Goal: Ask a question

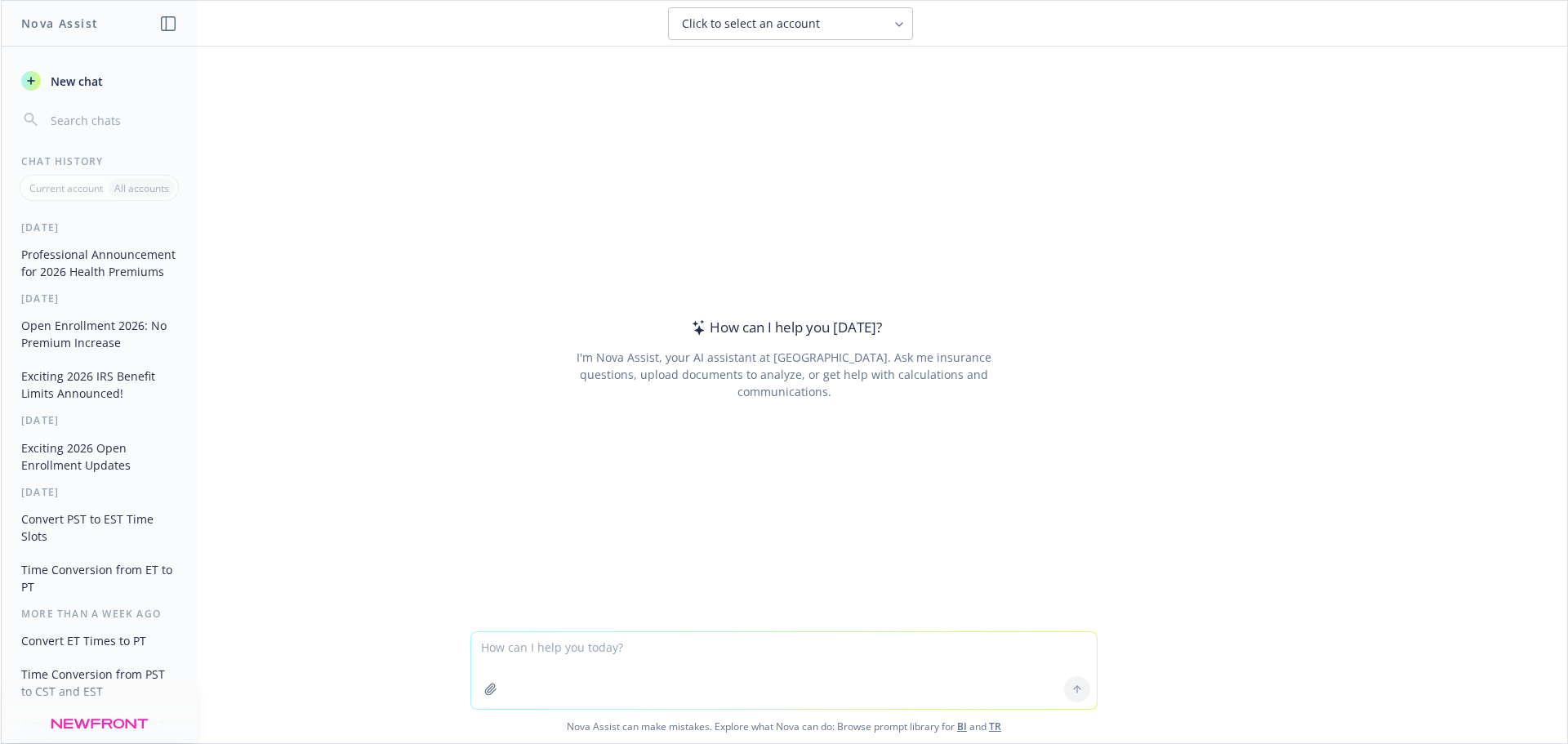
click at [745, 656] on textarea at bounding box center [784, 671] width 626 height 77
type textarea "If a group is on a biweekly payroll cycle and they had one on 7/31 when would b…"
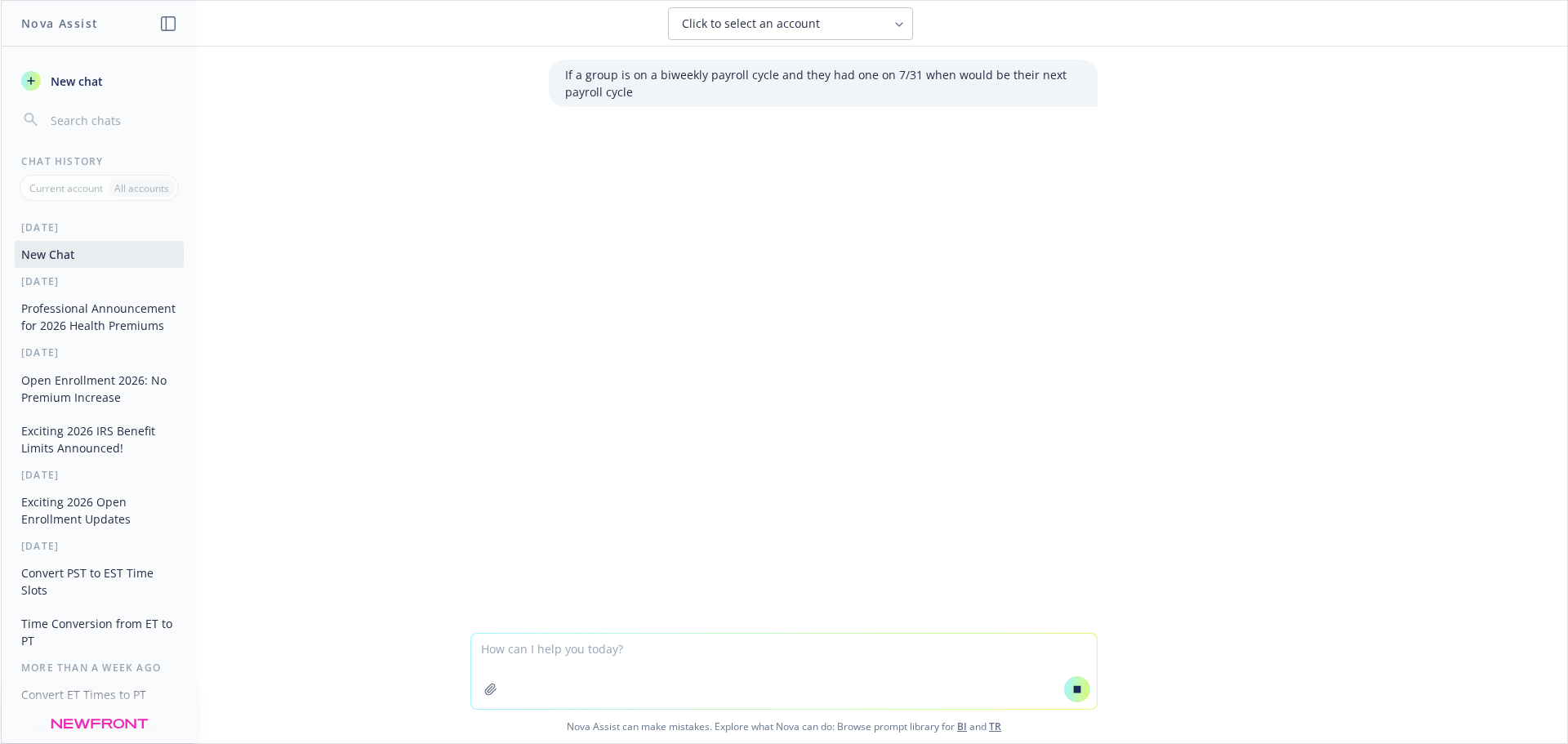
click at [699, 85] on p "If a group is on a biweekly payroll cycle and they had one on 7/31 when would b…" at bounding box center [823, 83] width 516 height 34
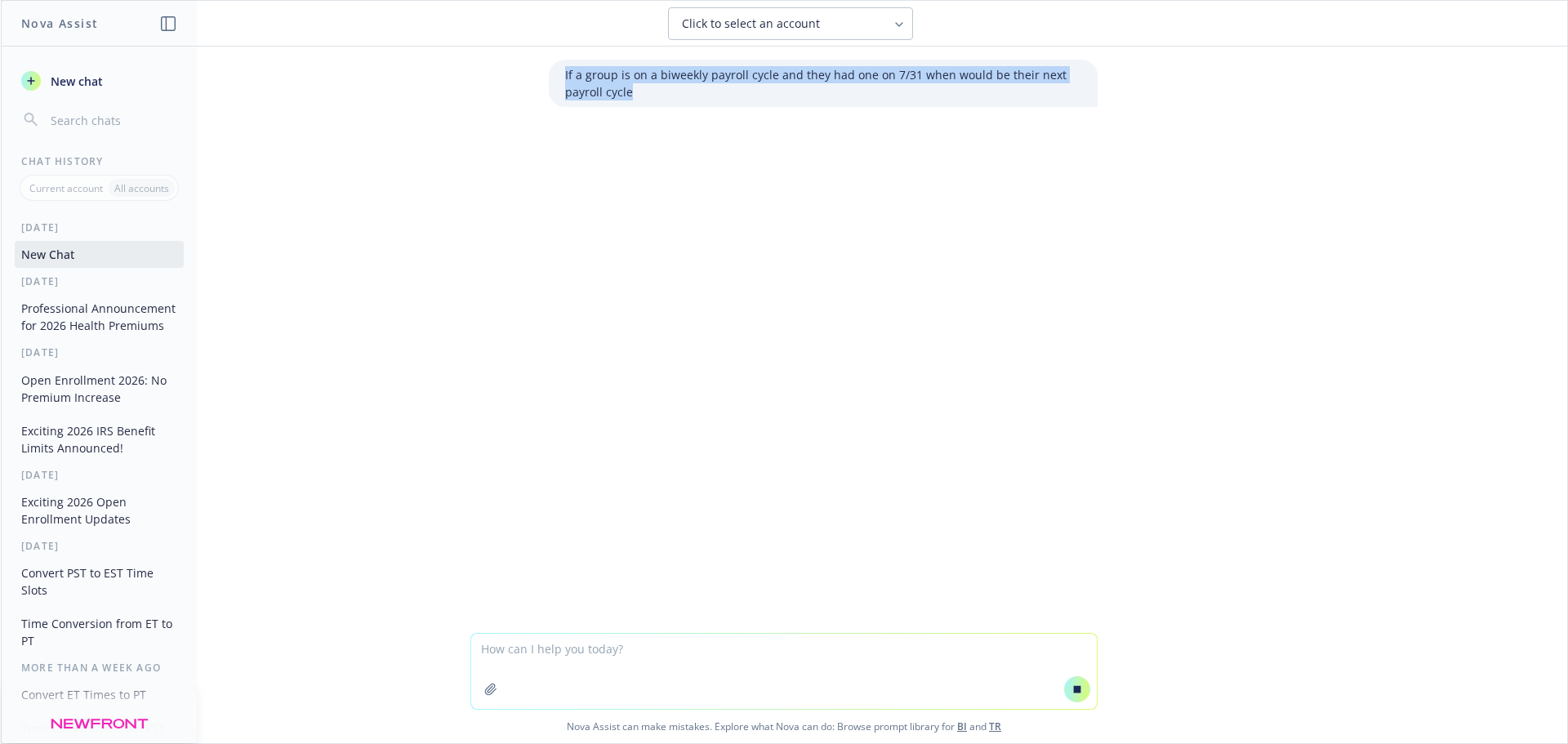
click at [699, 85] on p "If a group is on a biweekly payroll cycle and they had one on 7/31 when would b…" at bounding box center [823, 83] width 516 height 34
click at [696, 94] on p "If a group is on a biweekly payroll cycle and they had one on 7/31 when would b…" at bounding box center [823, 83] width 516 height 34
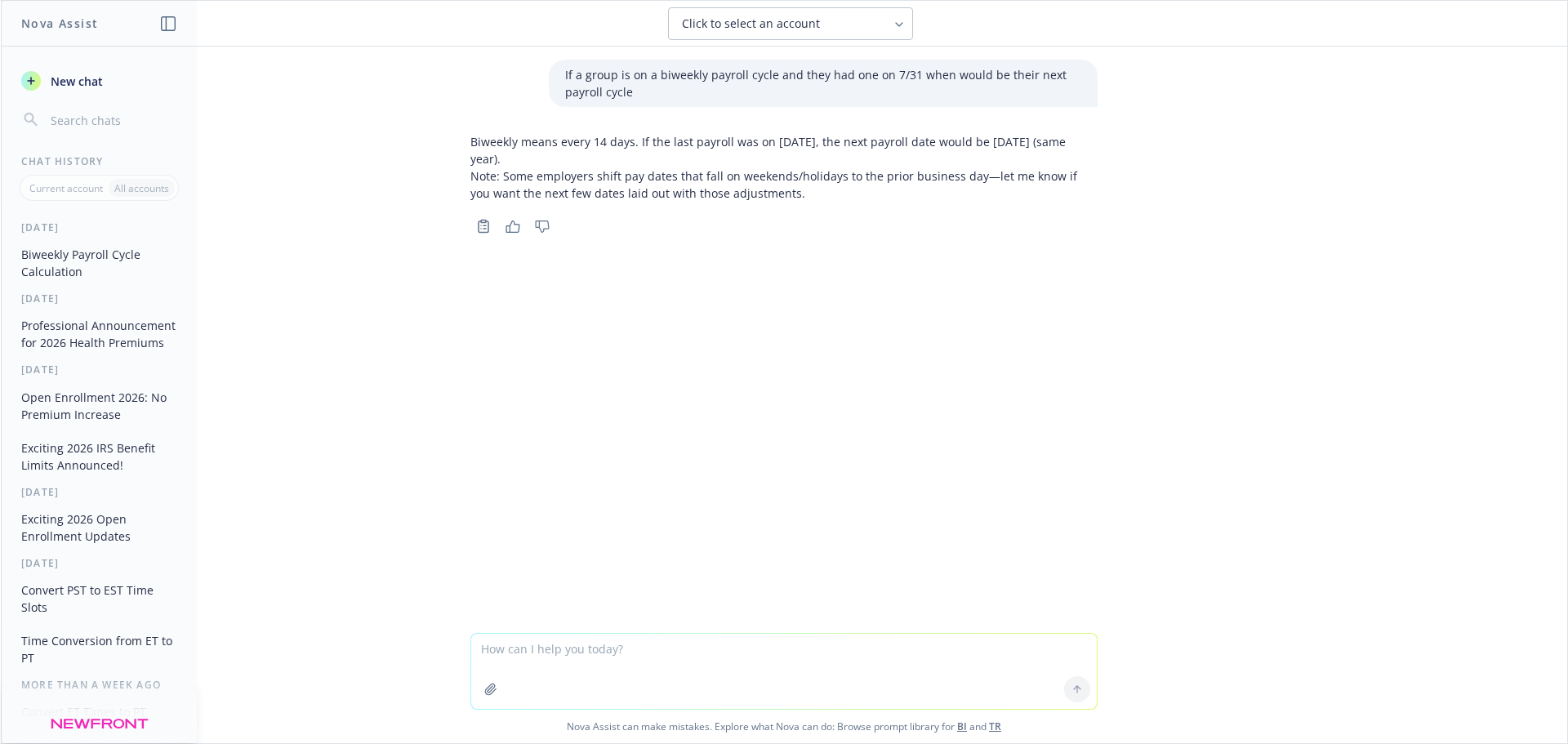
click at [751, 665] on textarea at bounding box center [784, 672] width 626 height 75
type textarea "d"
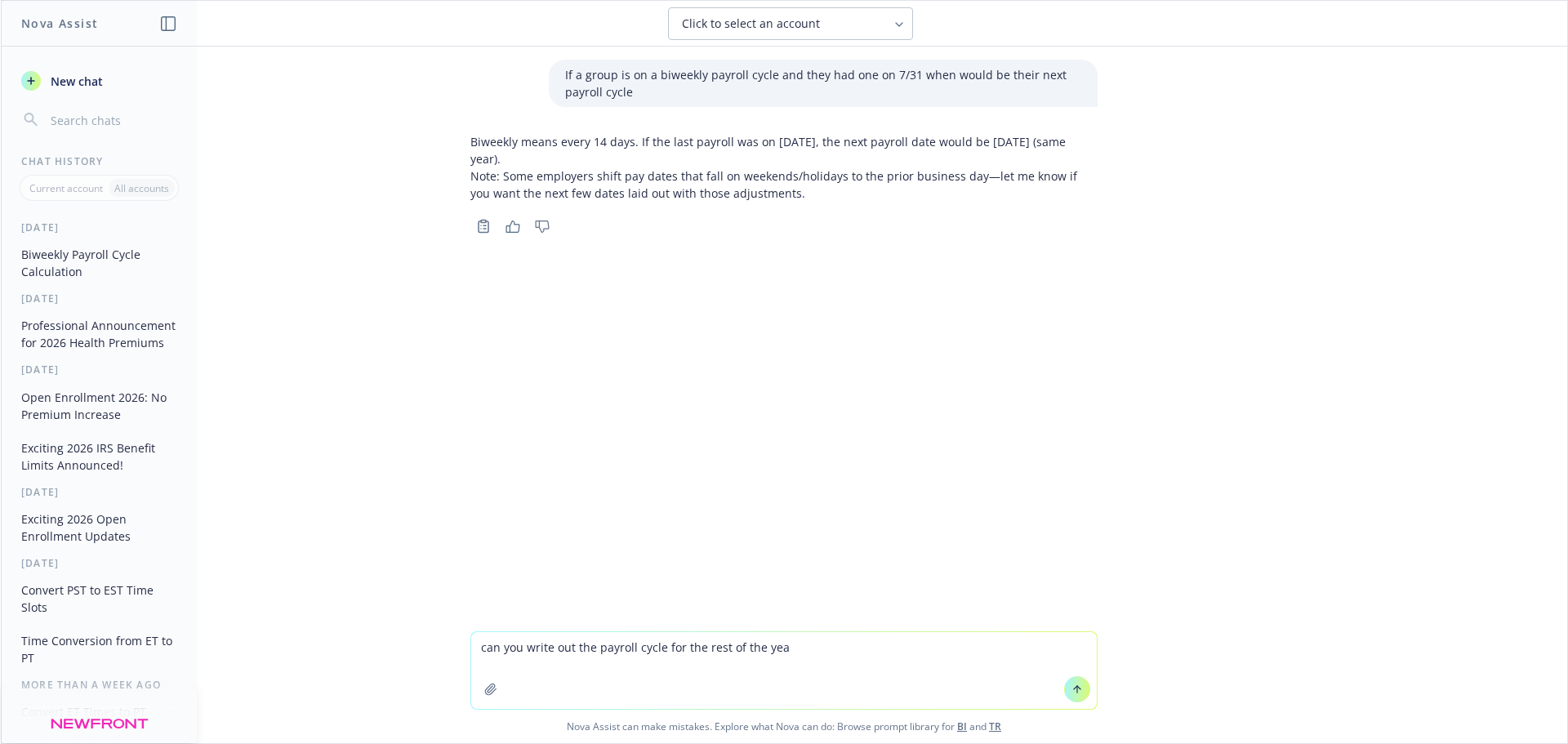
type textarea "can you write out the payroll cycle for the rest of the year"
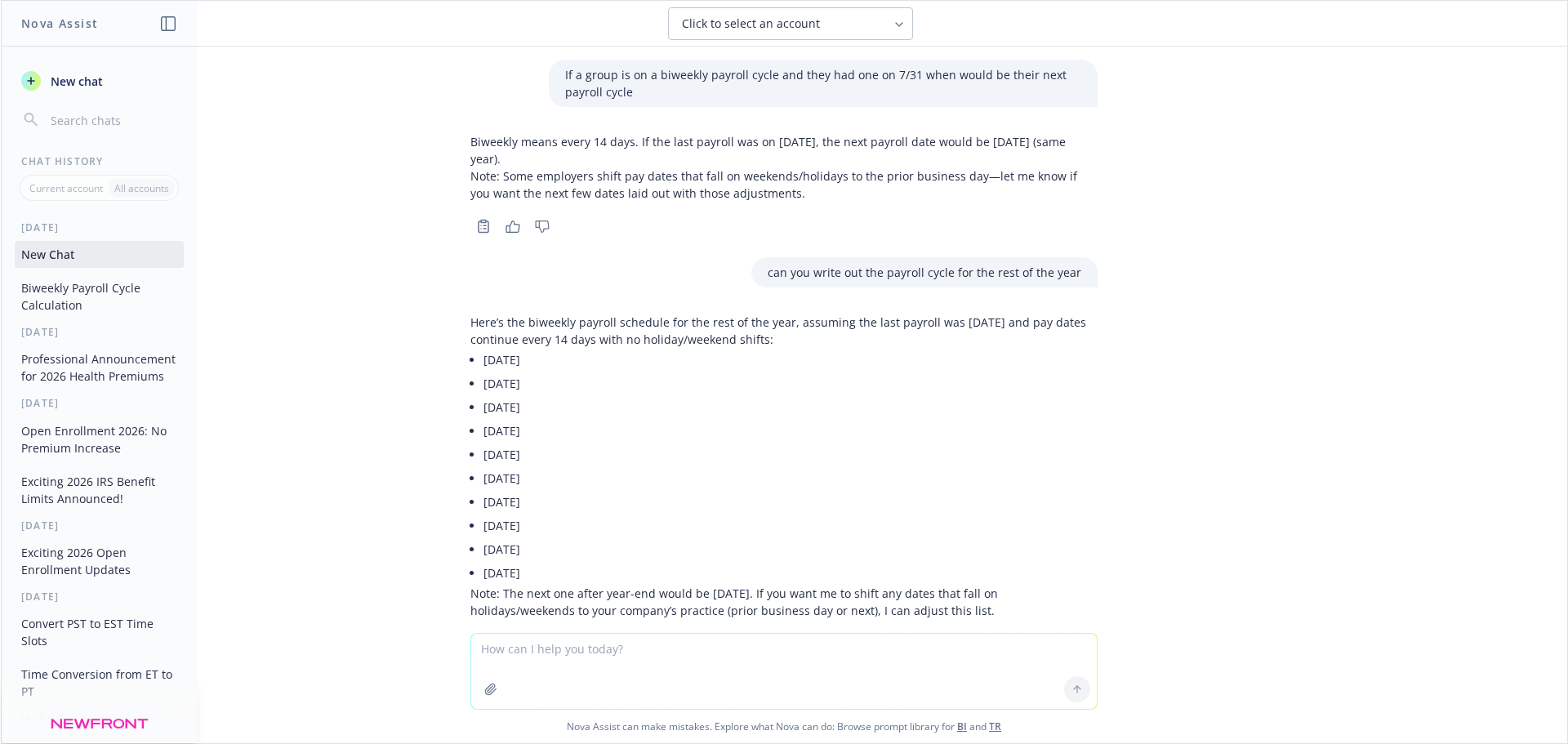
scroll to position [44, 0]
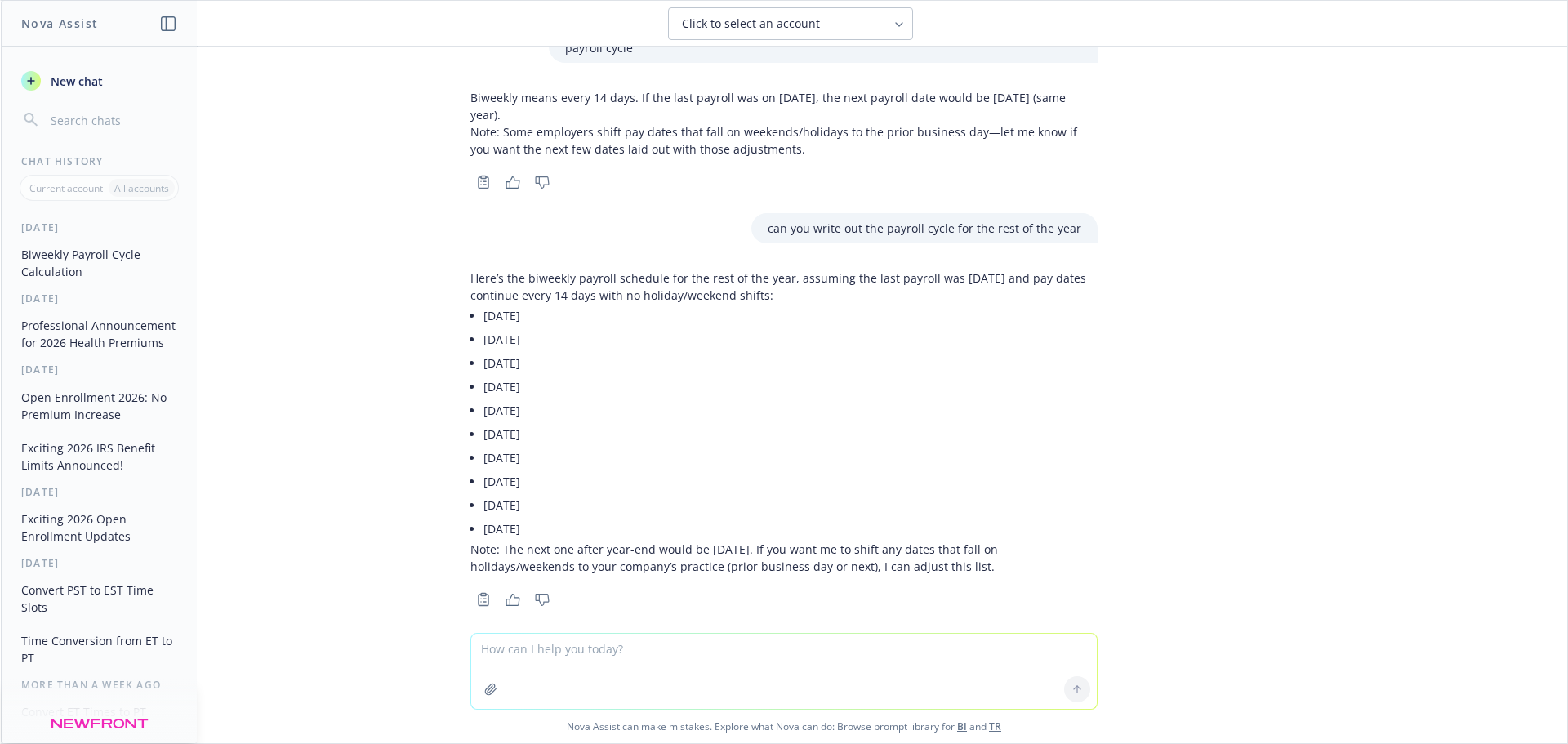
click at [803, 688] on textarea at bounding box center [784, 672] width 626 height 75
click at [807, 668] on textarea at bounding box center [784, 672] width 626 height 75
type textarea "they are bi-weekly 24 pay periods"
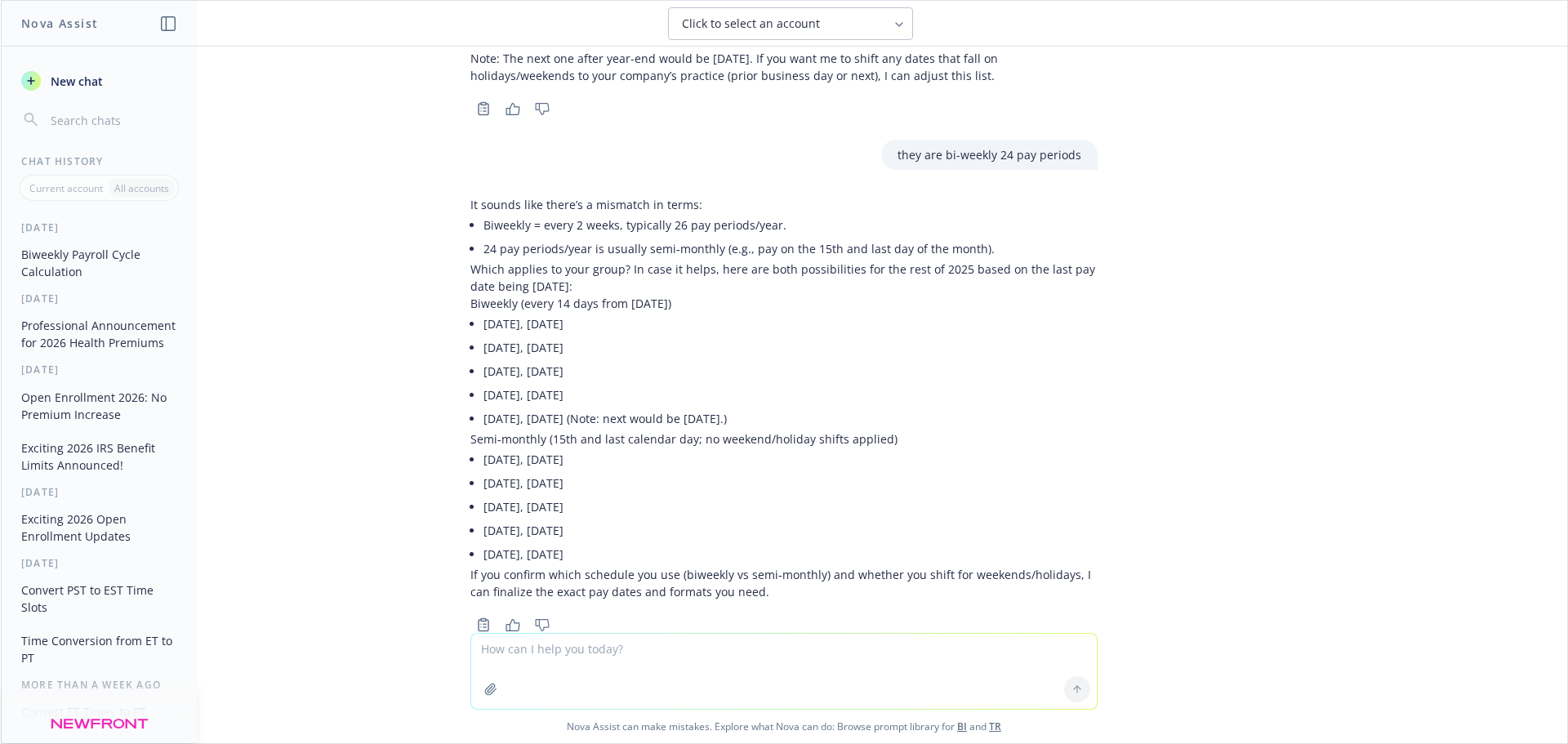
scroll to position [560, 0]
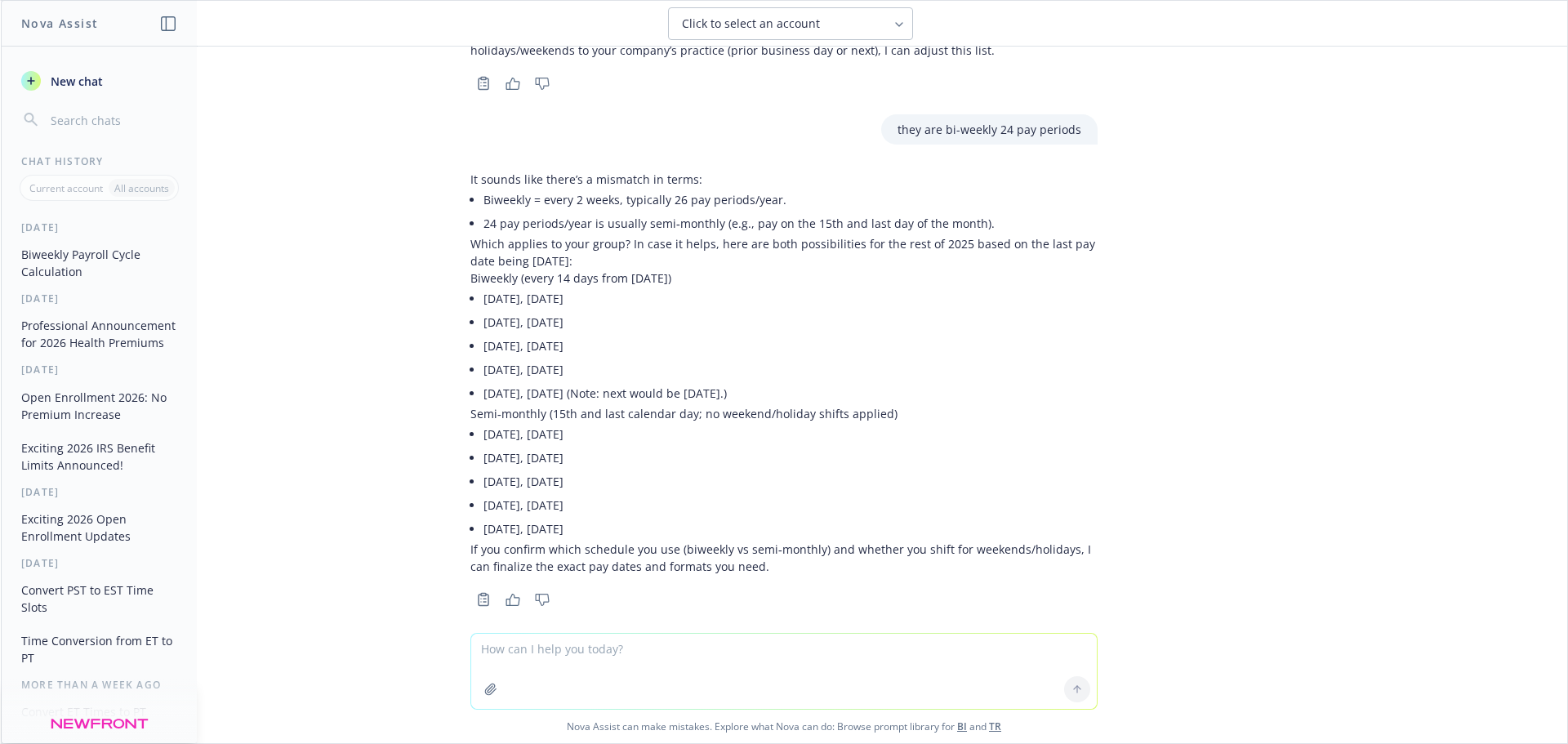
click at [610, 239] on p "Which applies to your group? In case it helps, here are both possibilities for …" at bounding box center [784, 253] width 627 height 34
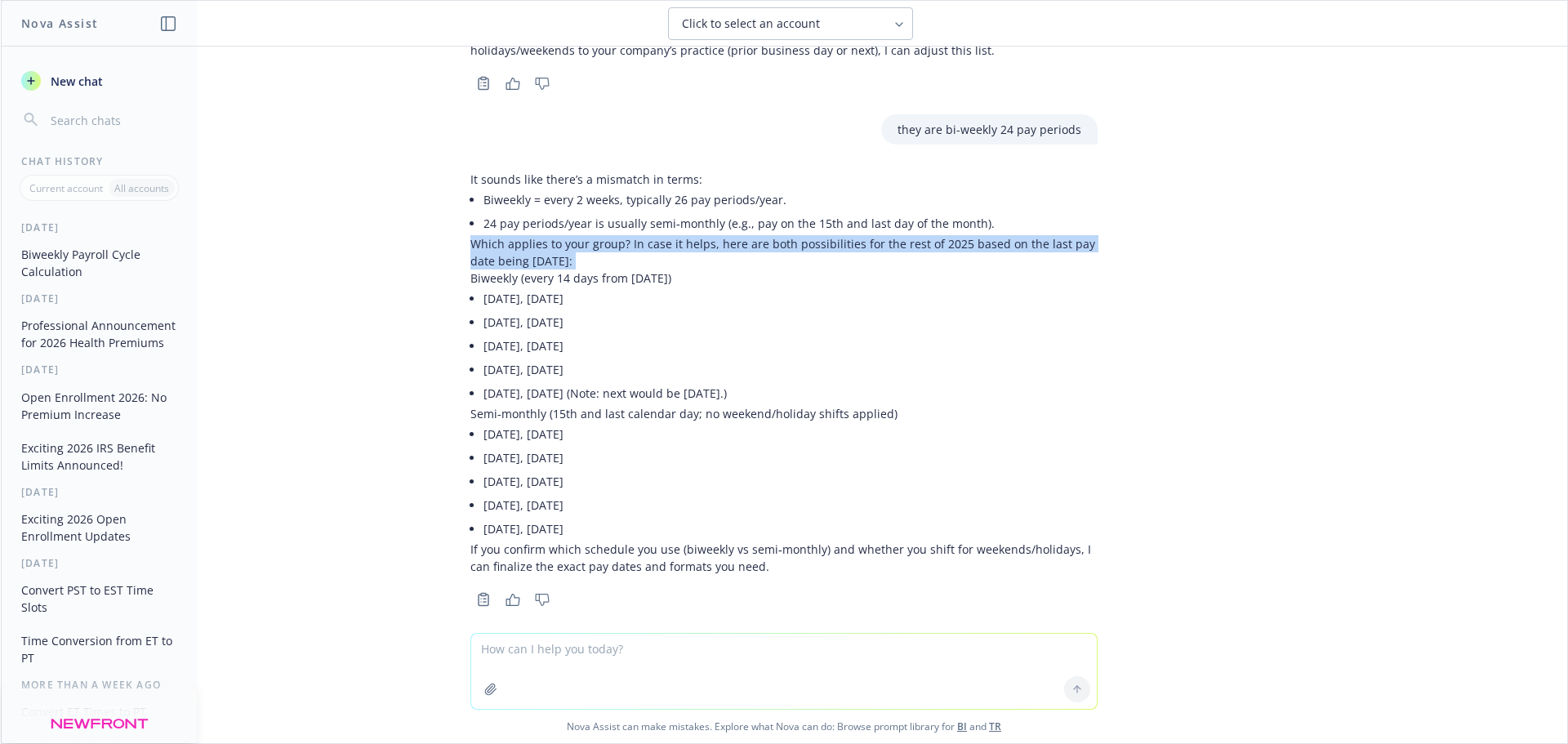
click at [610, 239] on p "Which applies to your group? In case it helps, here are both possibilities for …" at bounding box center [784, 253] width 627 height 34
click at [628, 239] on p "Which applies to your group? In case it helps, here are both possibilities for …" at bounding box center [784, 253] width 627 height 34
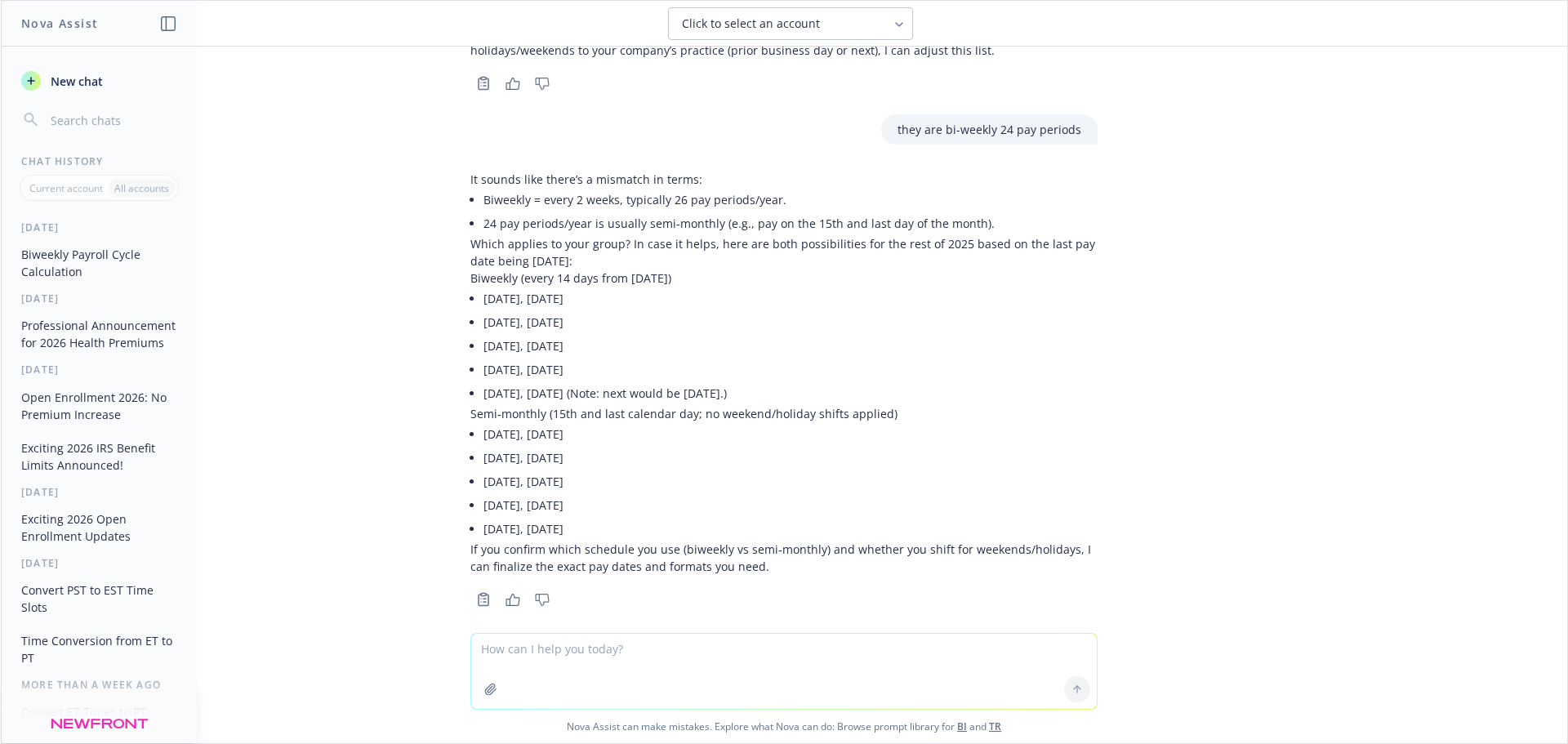
click at [628, 239] on p "Which applies to your group? In case it helps, here are both possibilities for …" at bounding box center [784, 253] width 627 height 34
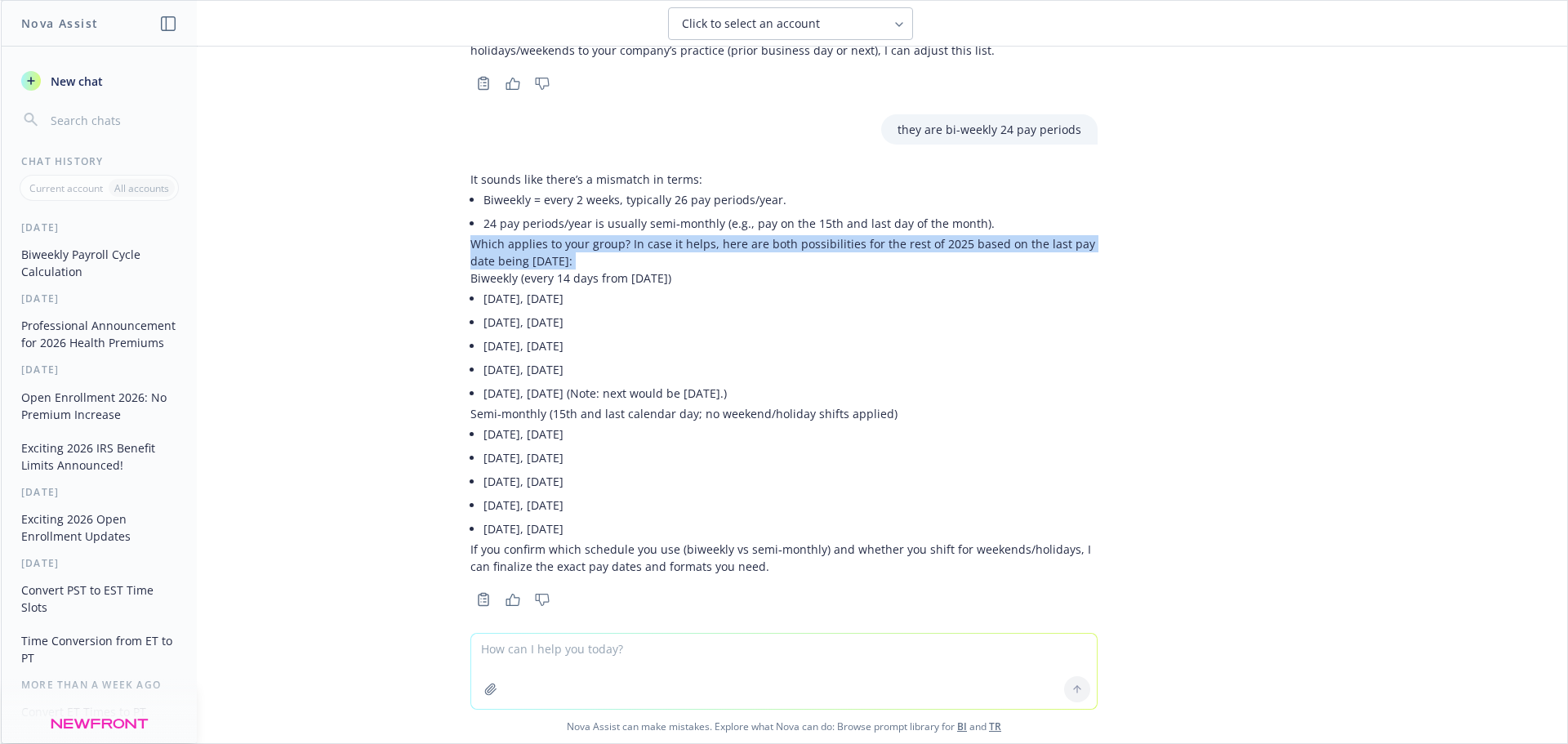
click at [628, 239] on p "Which applies to your group? In case it helps, here are both possibilities for …" at bounding box center [784, 253] width 627 height 34
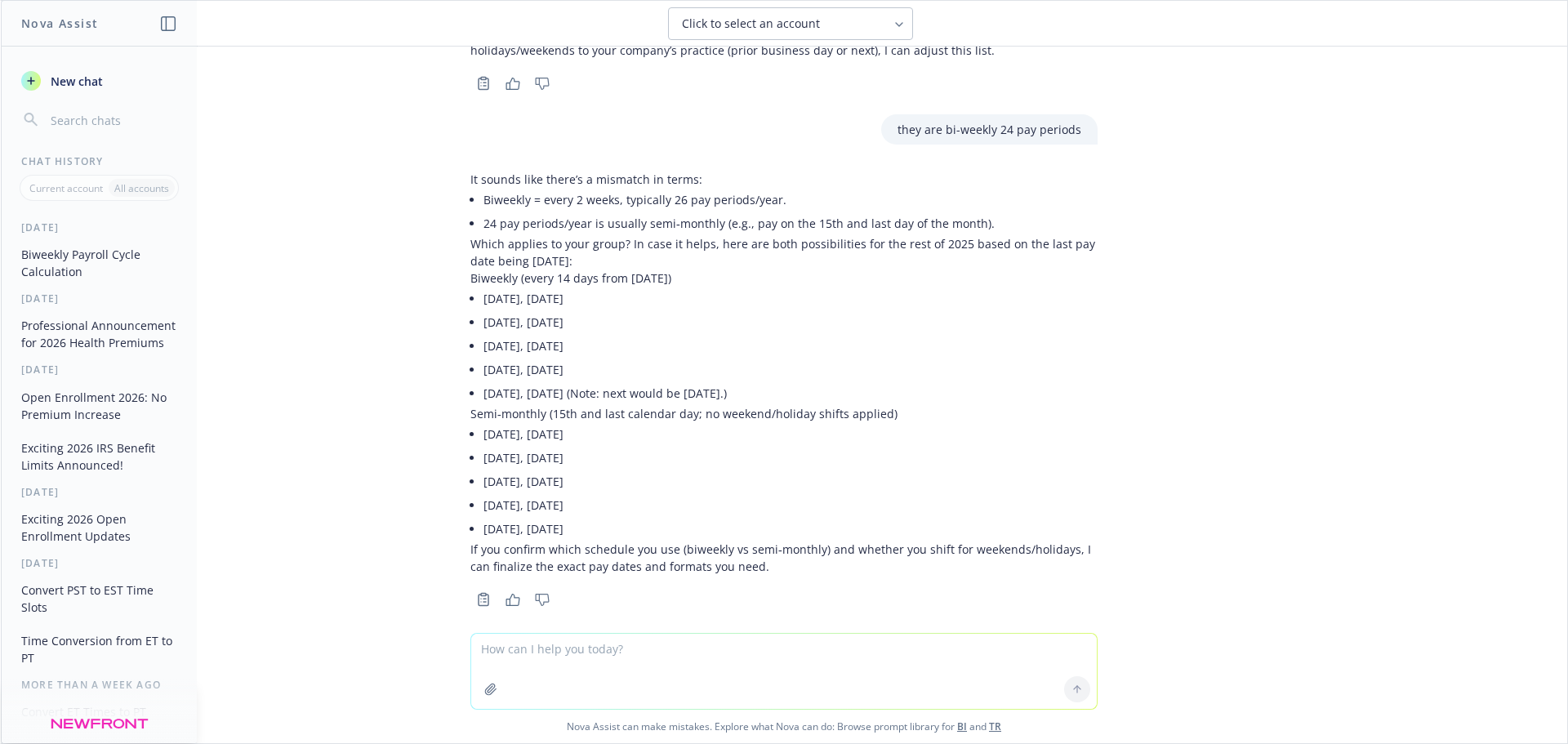
click at [745, 644] on textarea at bounding box center [784, 672] width 626 height 75
type textarea "sorry it is semi monthly"
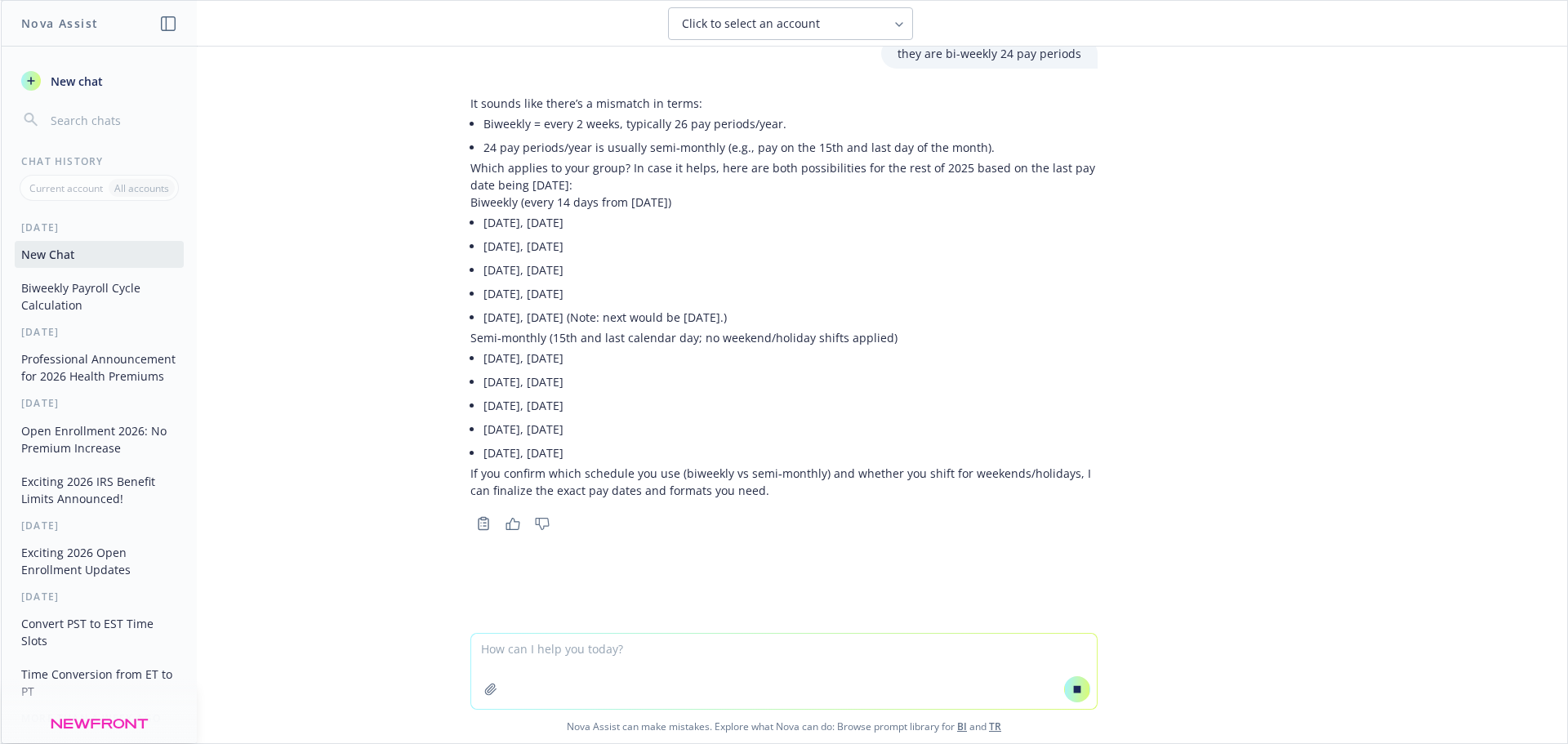
scroll to position [568, 0]
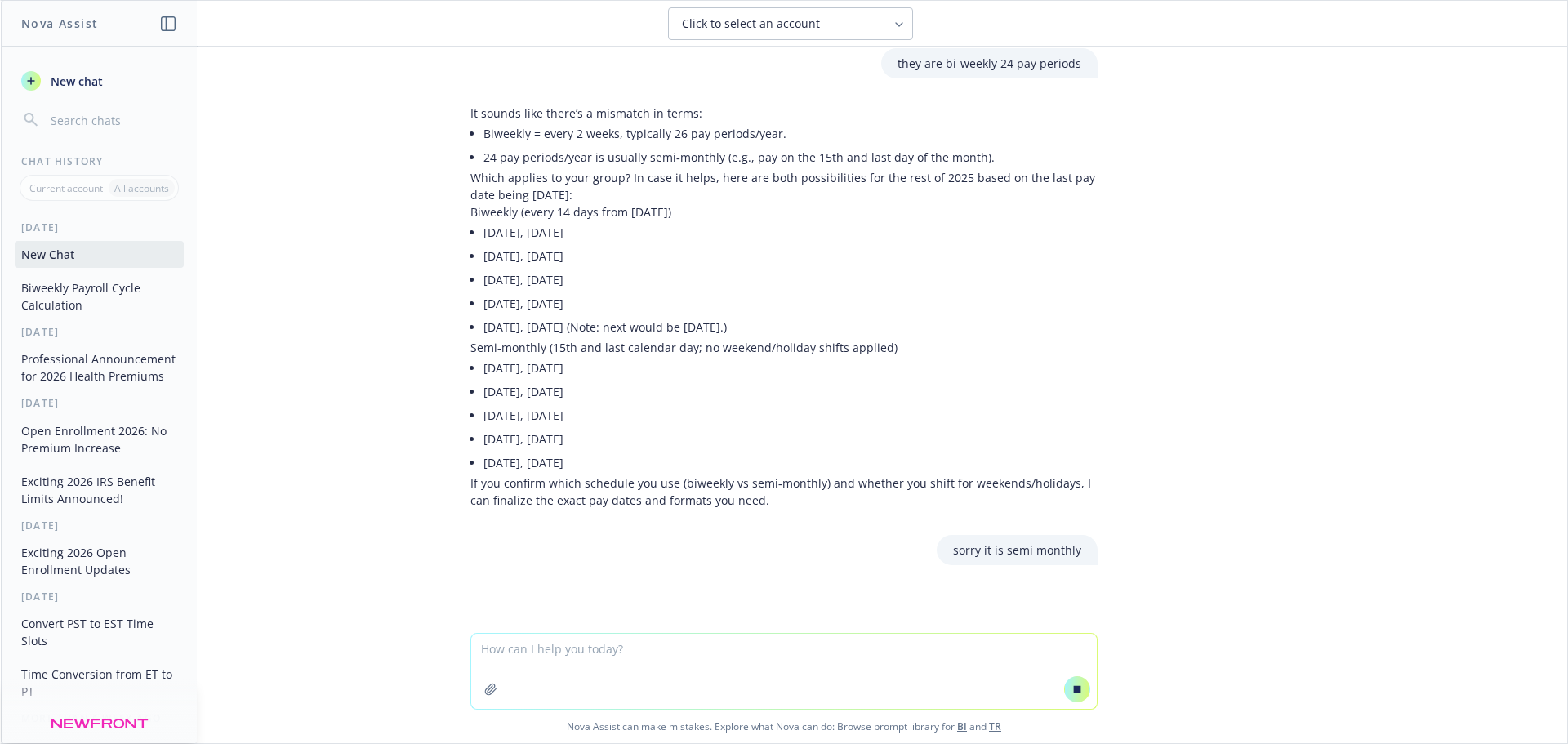
click at [888, 672] on textarea at bounding box center [784, 672] width 626 height 75
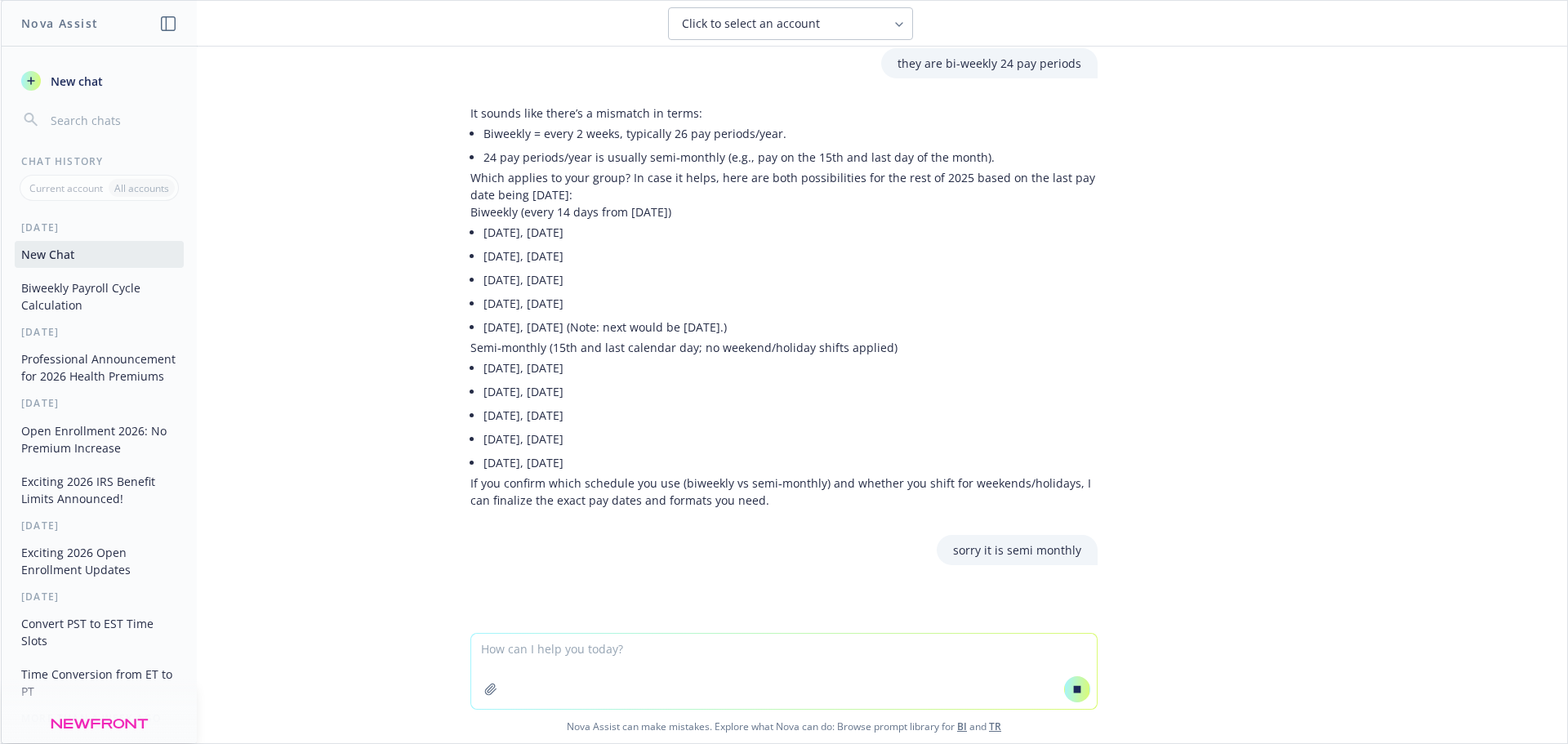
click at [888, 672] on textarea at bounding box center [784, 672] width 626 height 75
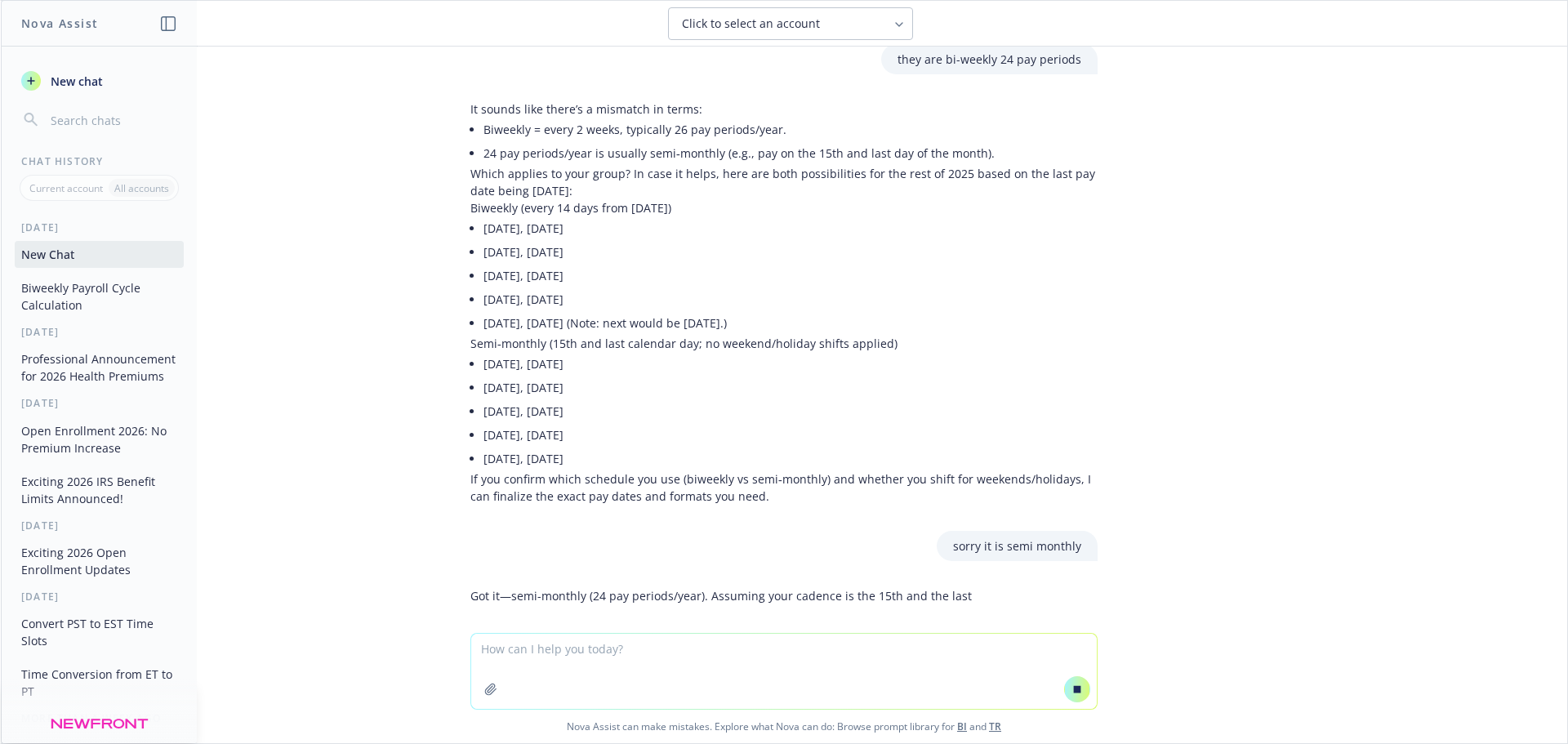
click at [888, 672] on textarea at bounding box center [784, 672] width 626 height 75
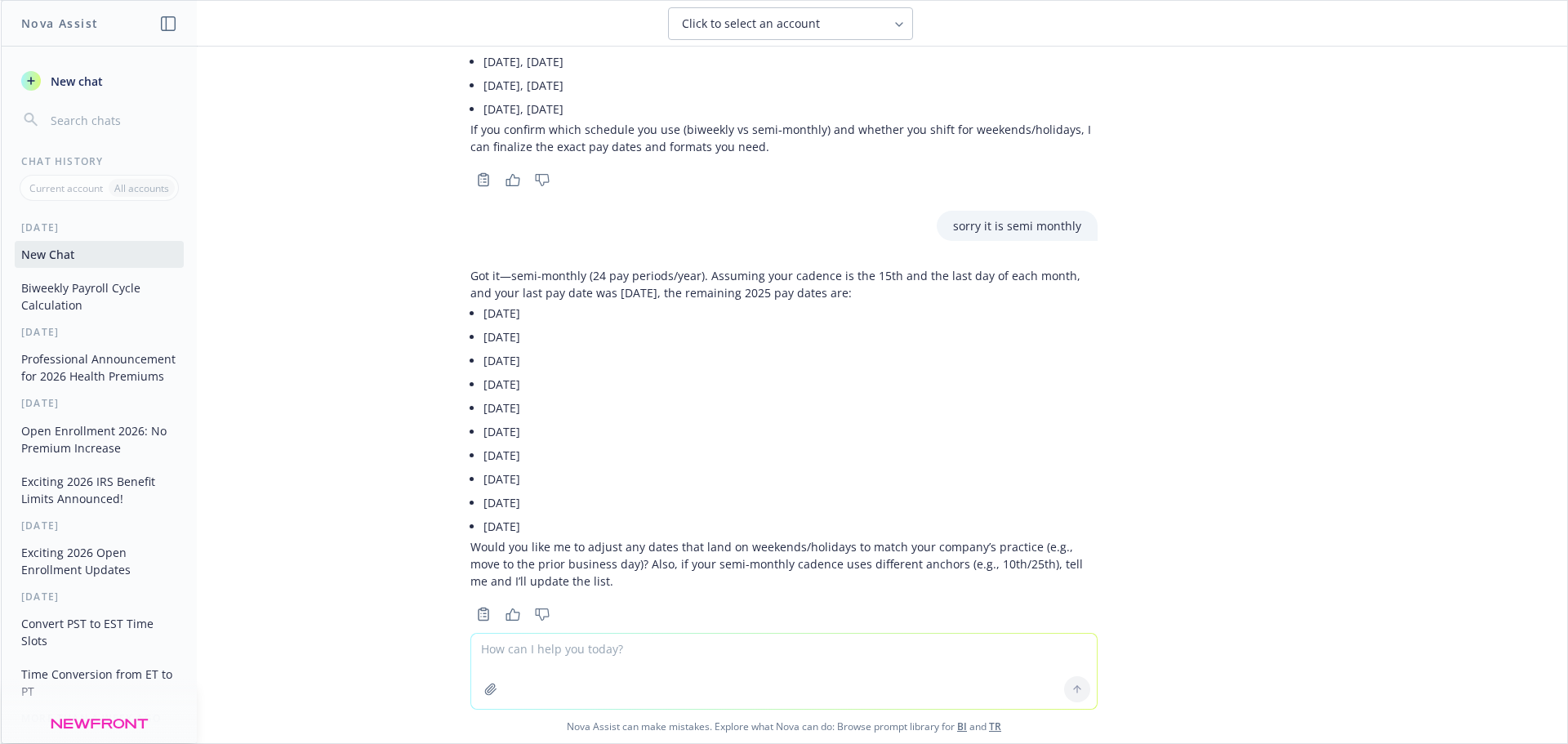
scroll to position [995, 0]
